Goal: Information Seeking & Learning: Learn about a topic

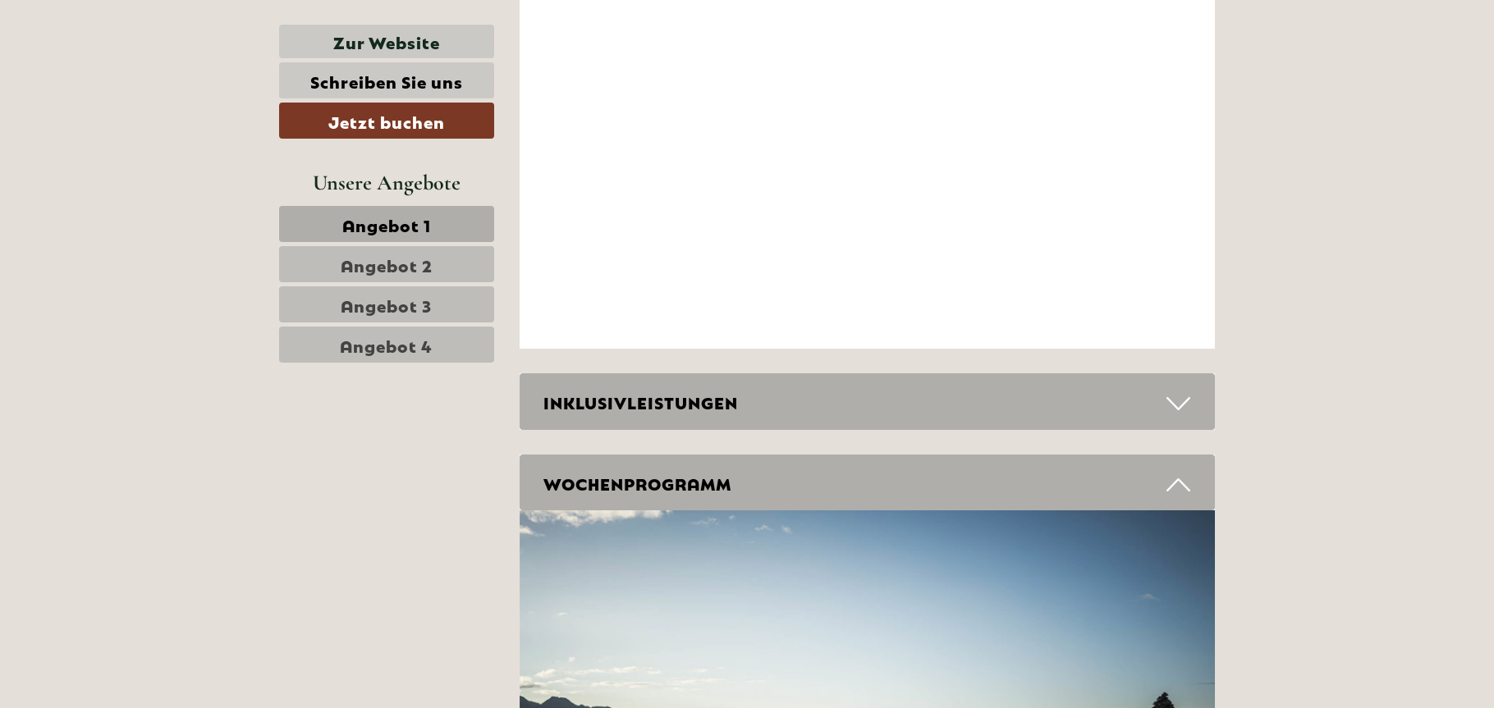
scroll to position [5634, 0]
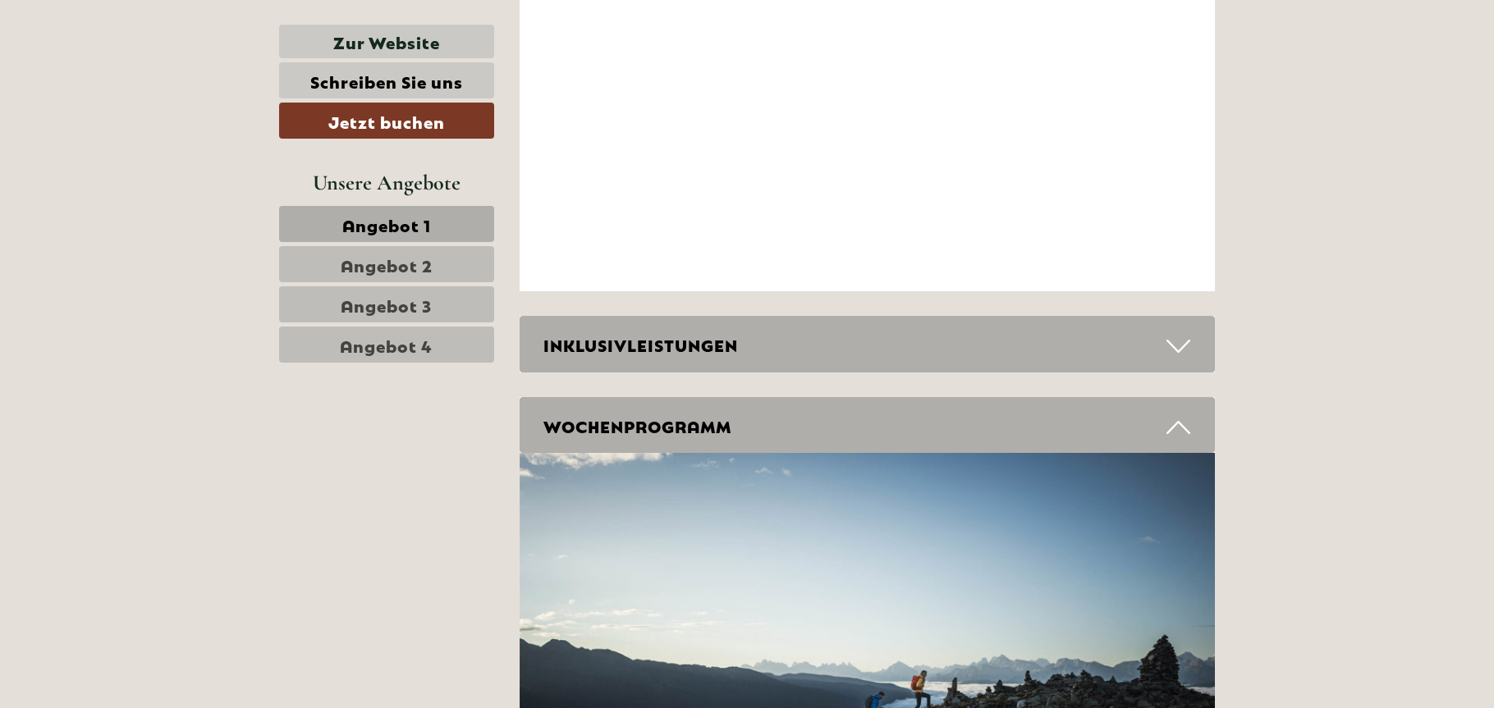
scroll to position [5962, 0]
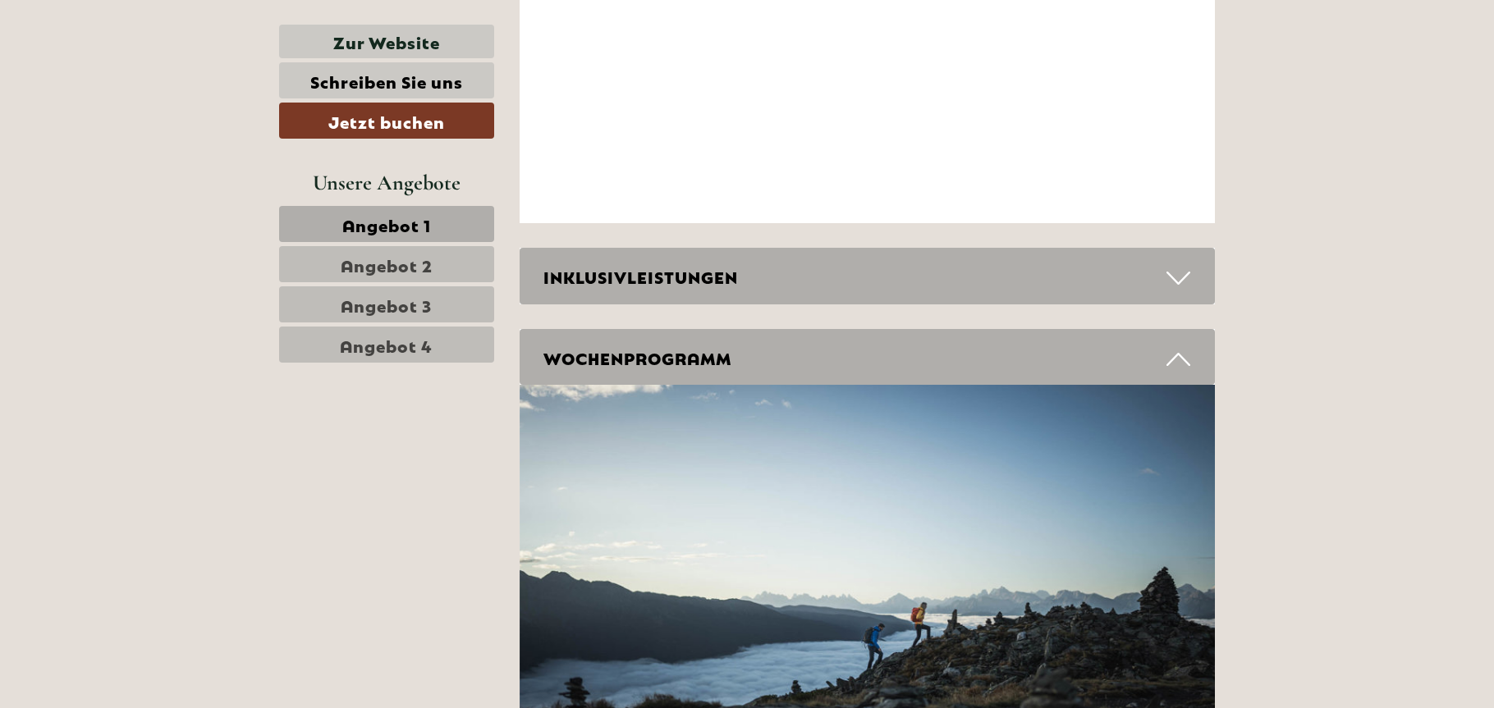
click at [1165, 281] on div "INKLUSIVLEISTUNGEN" at bounding box center [868, 276] width 696 height 57
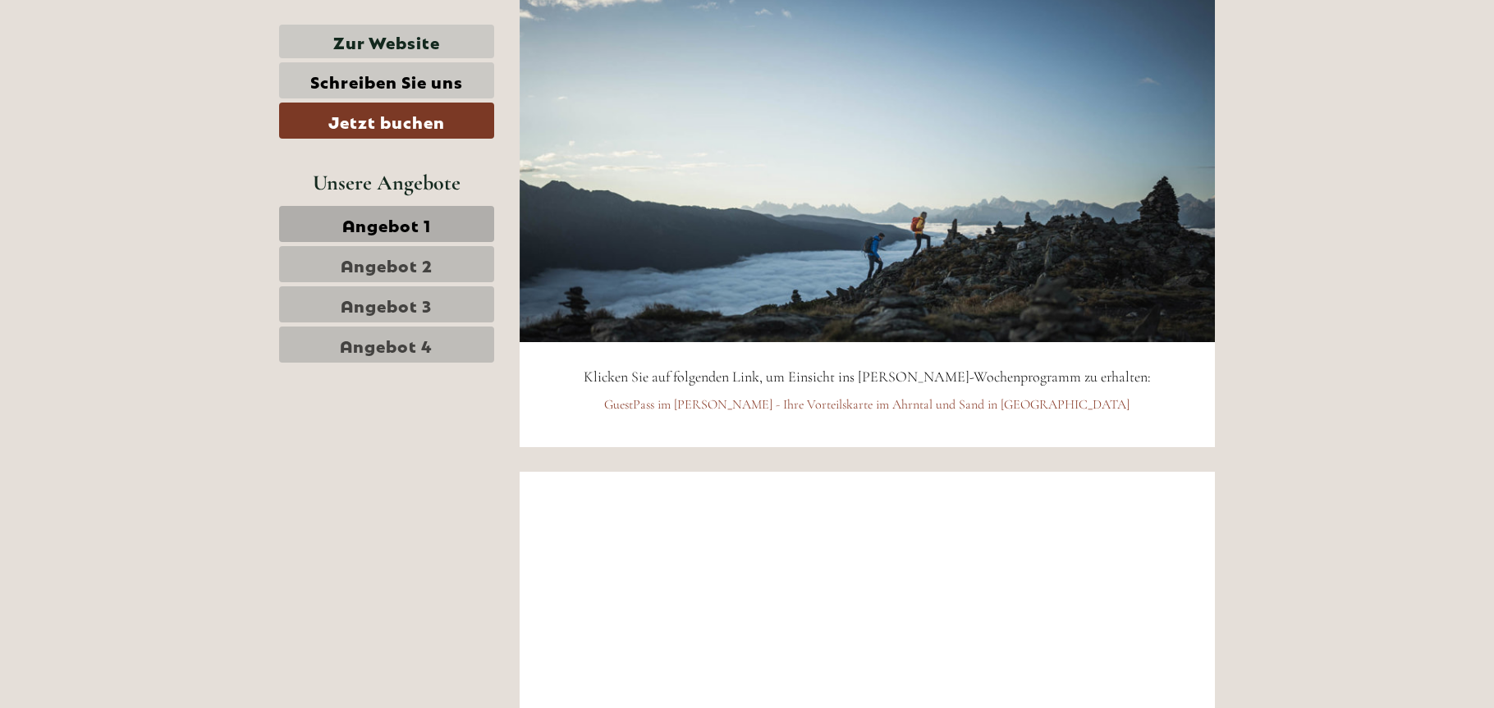
scroll to position [7193, 0]
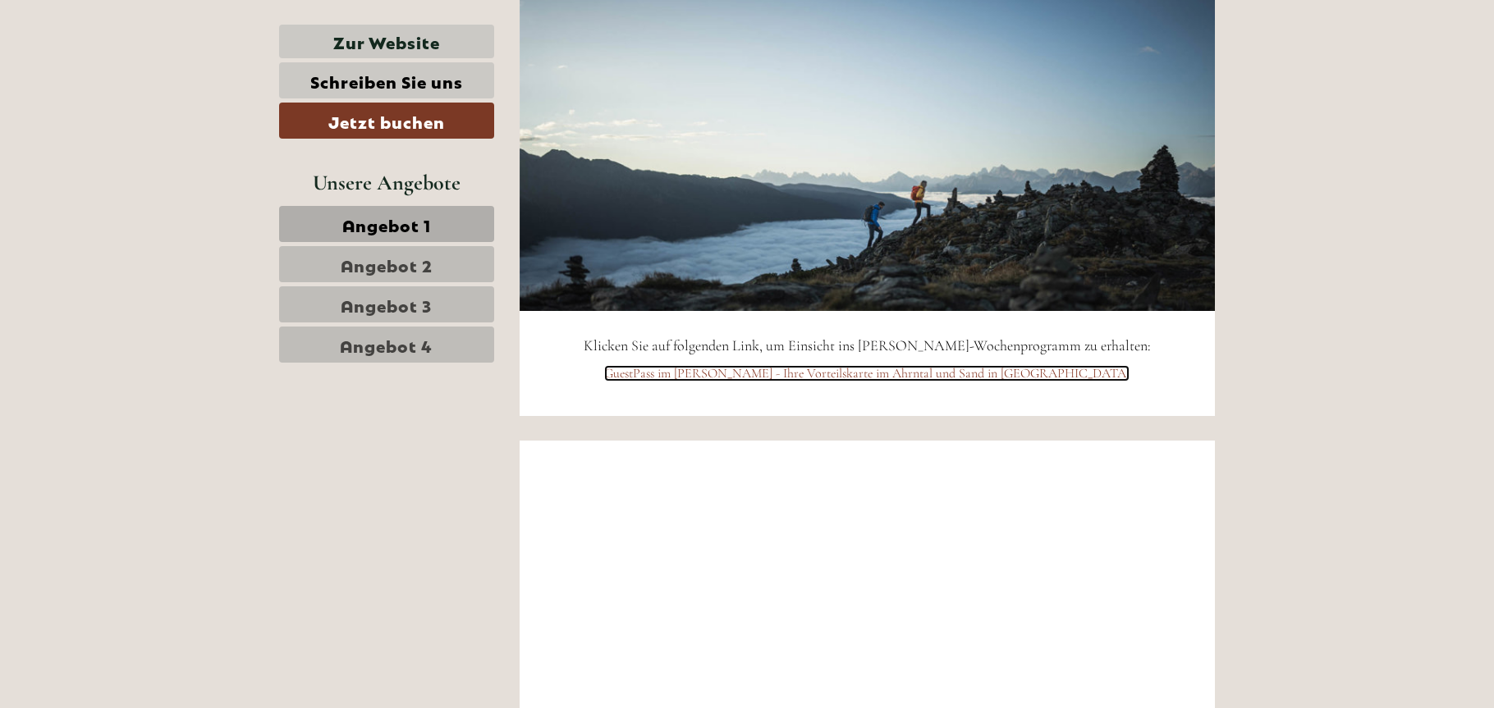
click at [987, 365] on link "GuestPass im [PERSON_NAME] - Ihre Vorteilskarte im Ahrntal und Sand in [GEOGRAP…" at bounding box center [866, 373] width 525 height 16
